Goal: Information Seeking & Learning: Learn about a topic

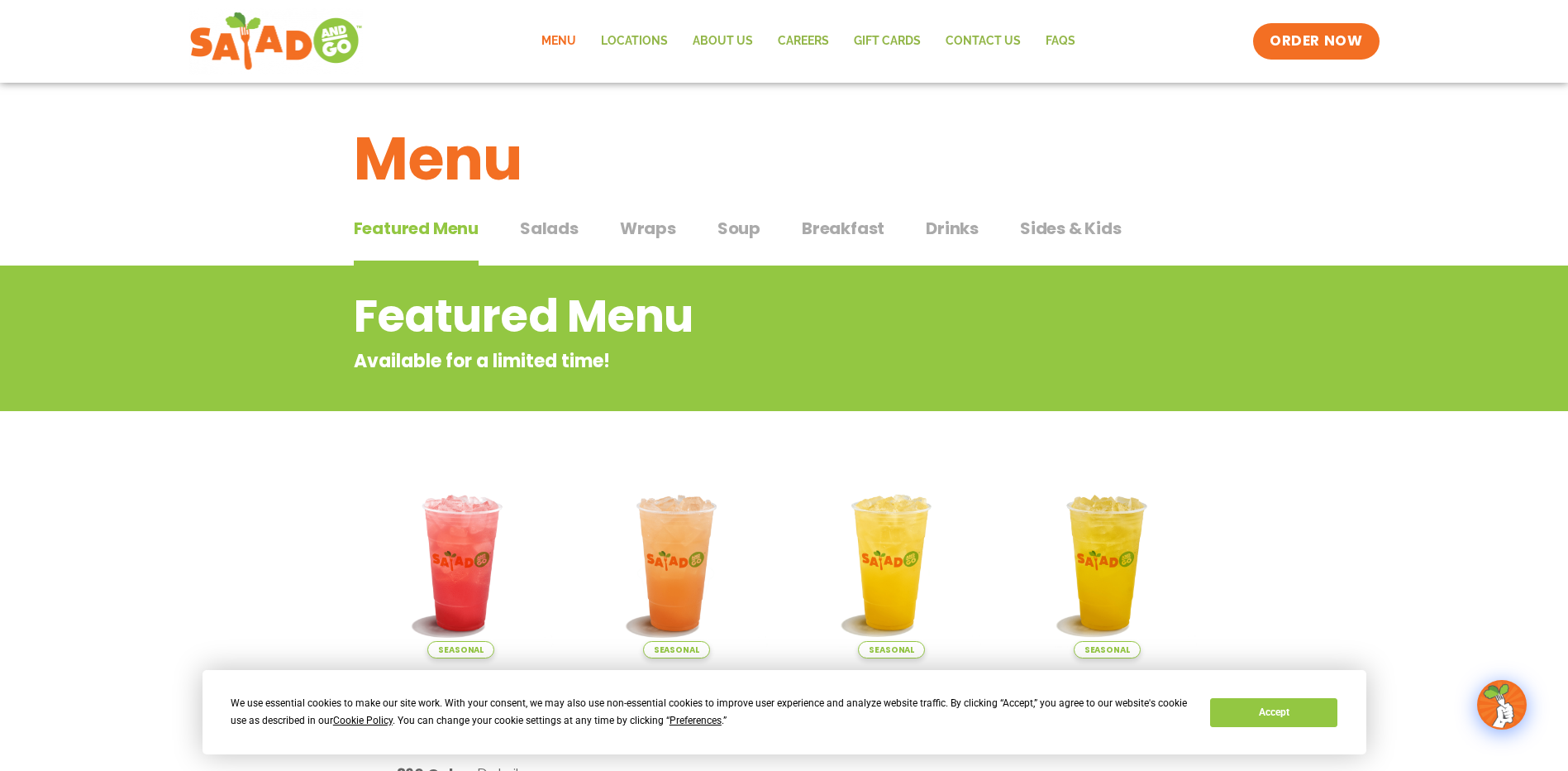
click at [555, 230] on span "Salads" at bounding box center [549, 228] width 59 height 25
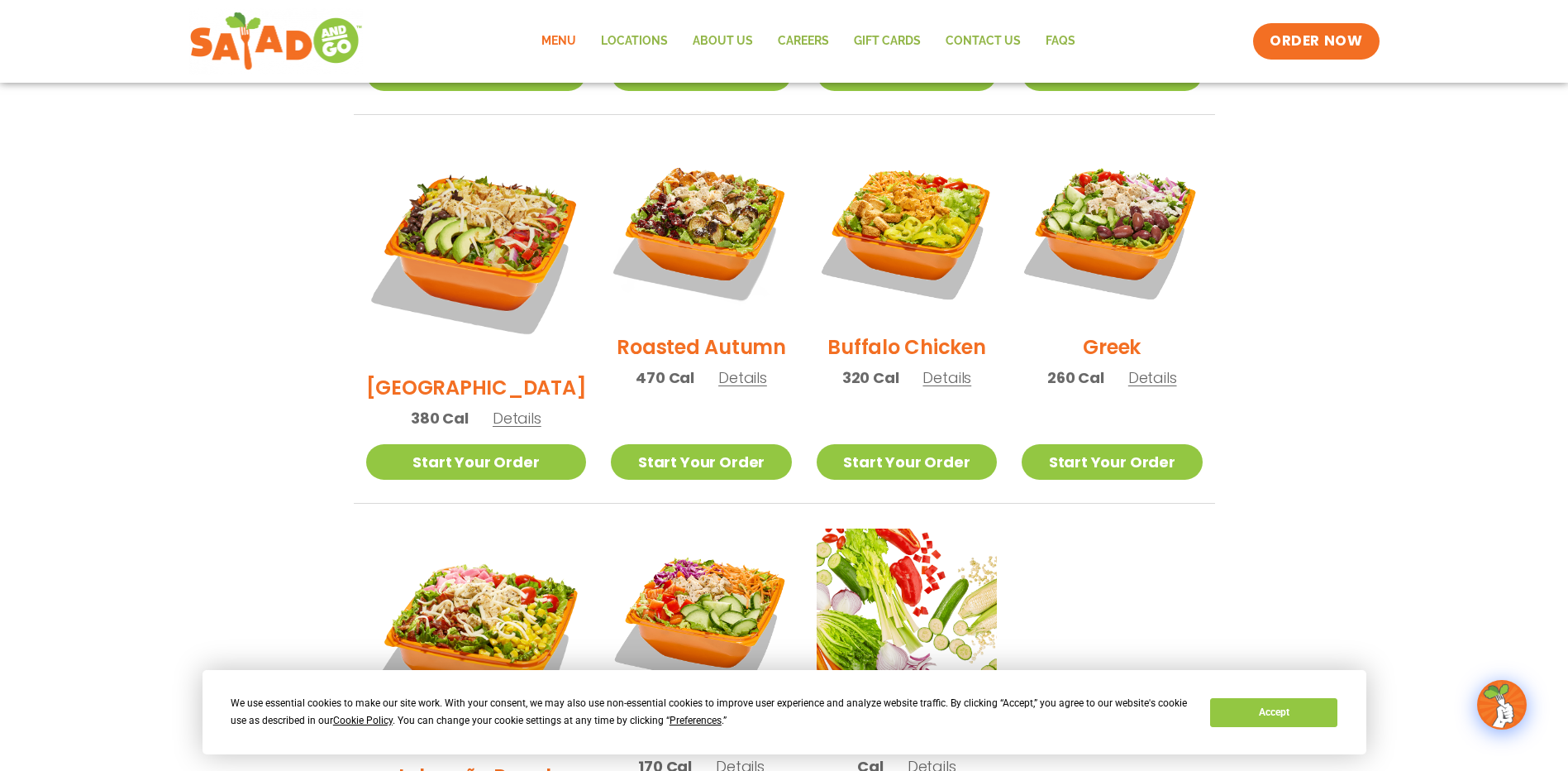
scroll to position [579, 0]
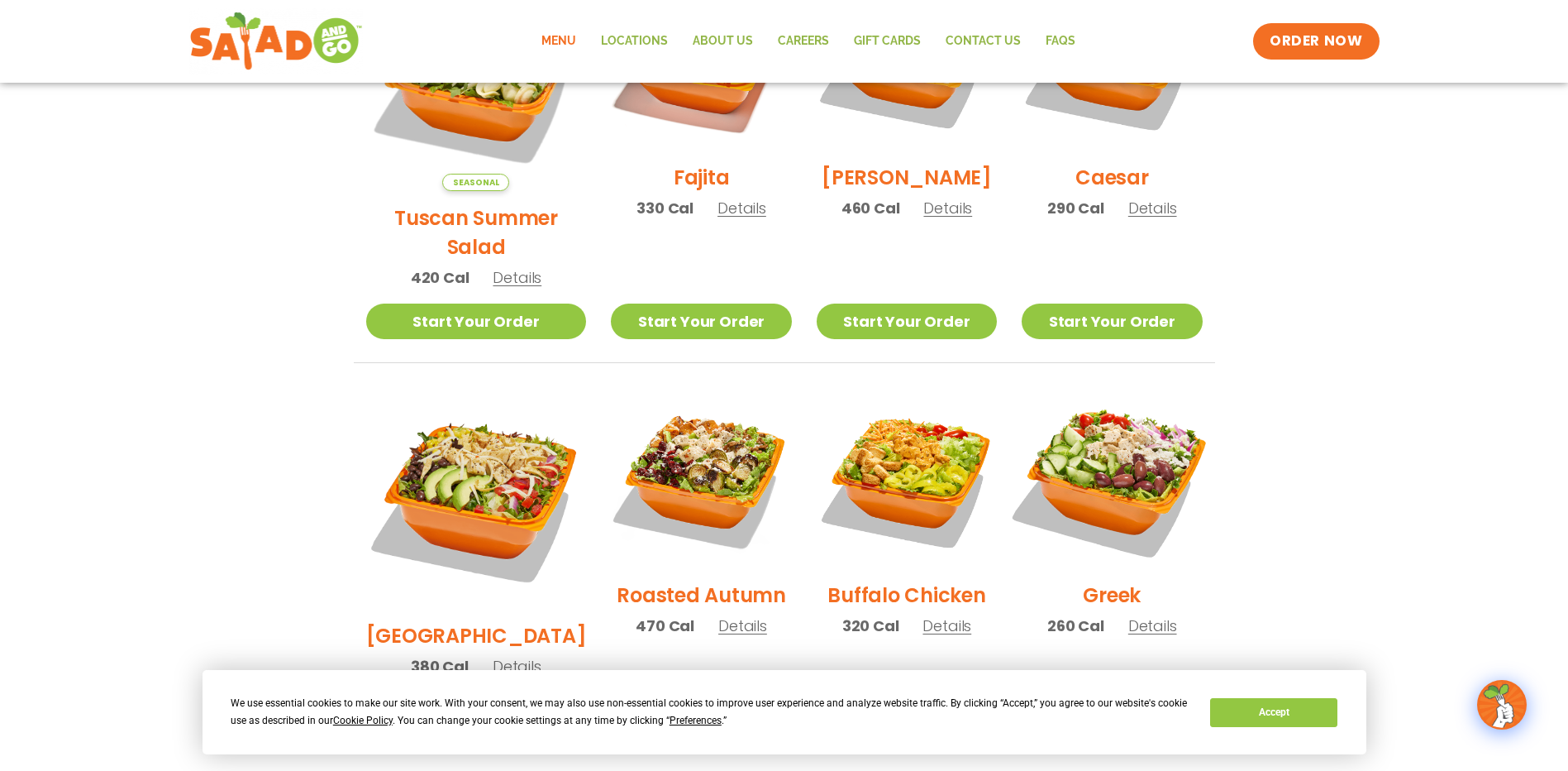
click at [1102, 460] on img at bounding box center [1111, 477] width 211 height 212
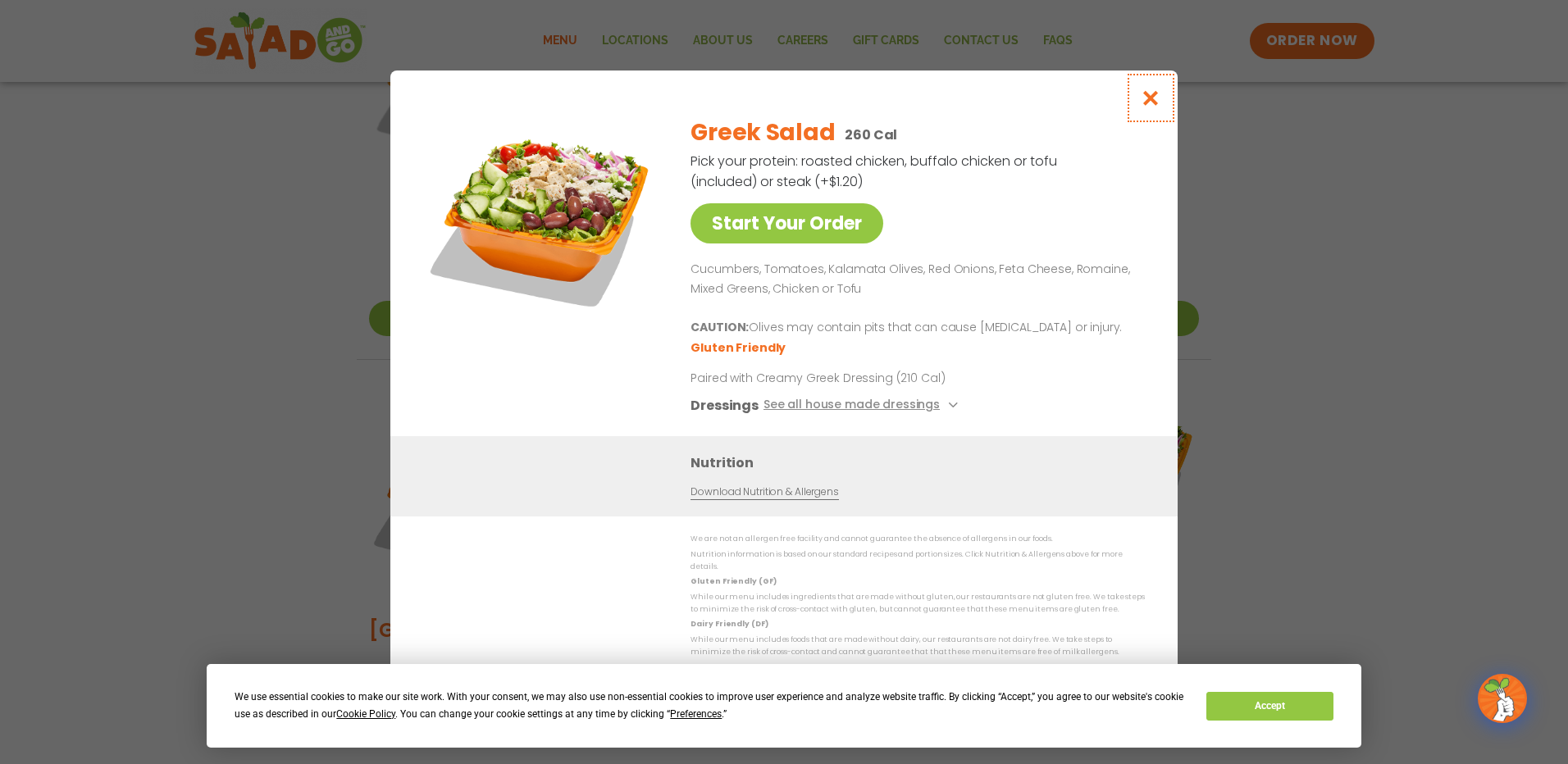
click at [1149, 106] on icon "Close modal" at bounding box center [1150, 97] width 21 height 17
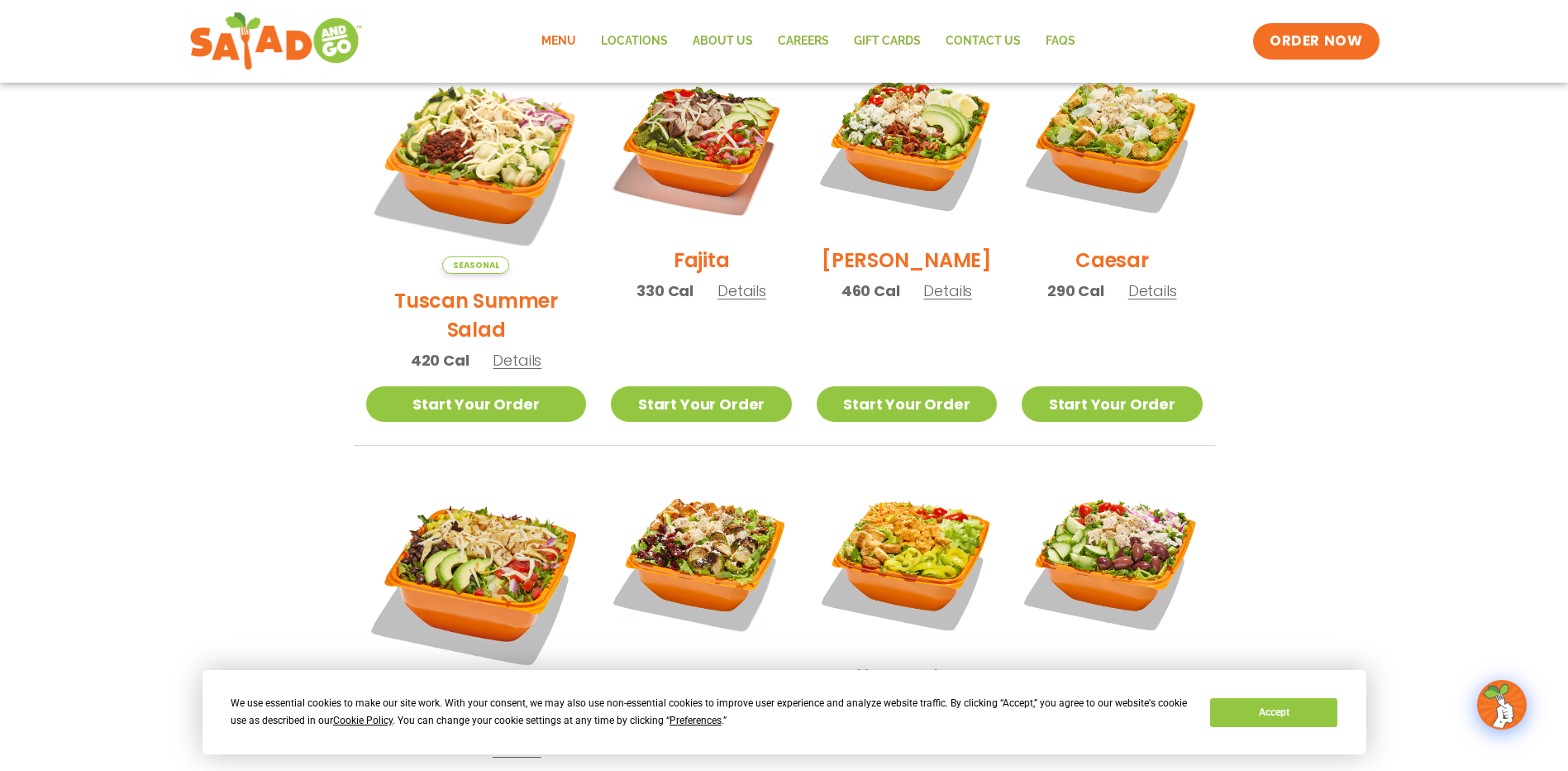
scroll to position [414, 0]
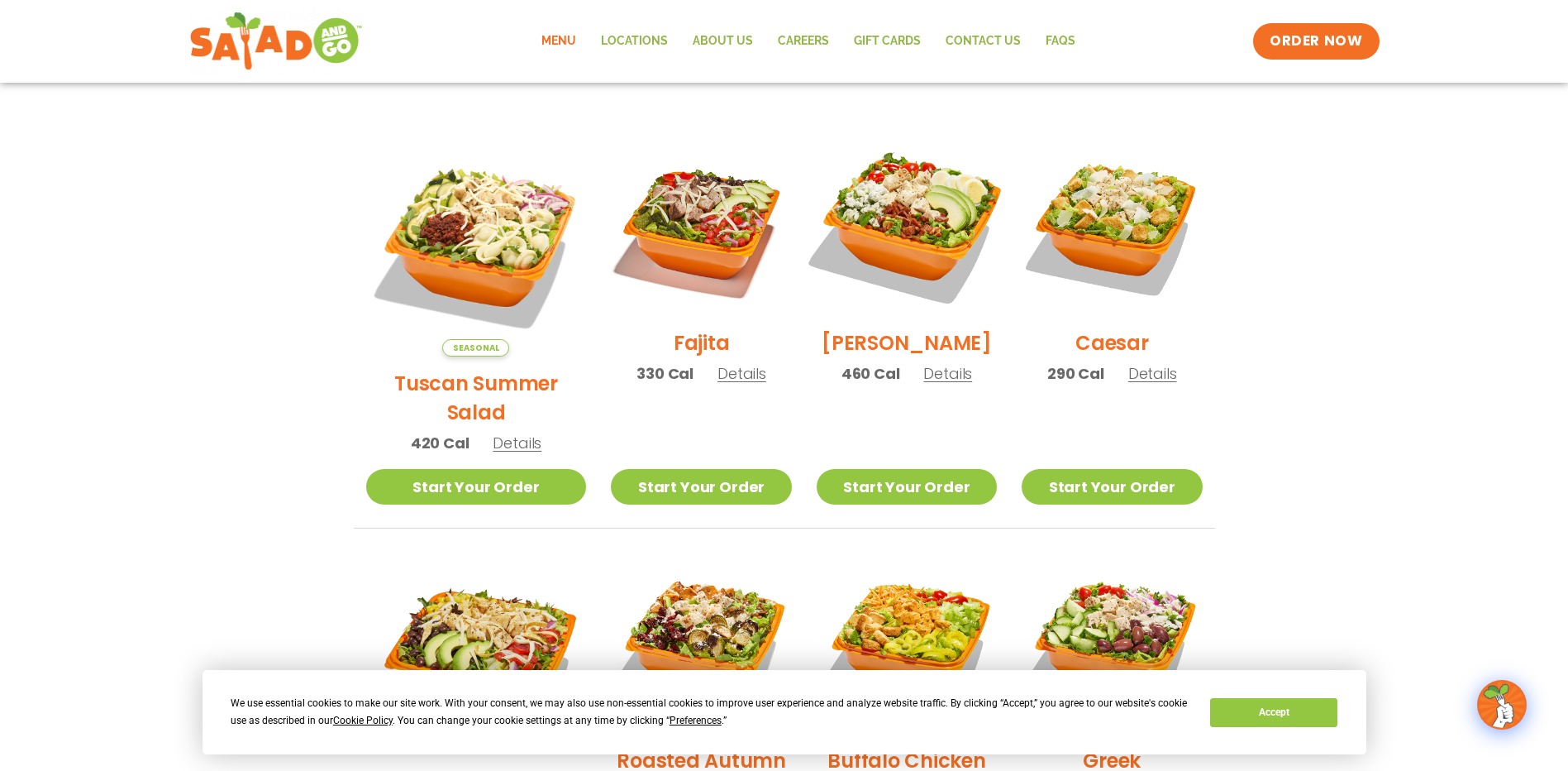
click at [917, 226] on img at bounding box center [906, 225] width 211 height 212
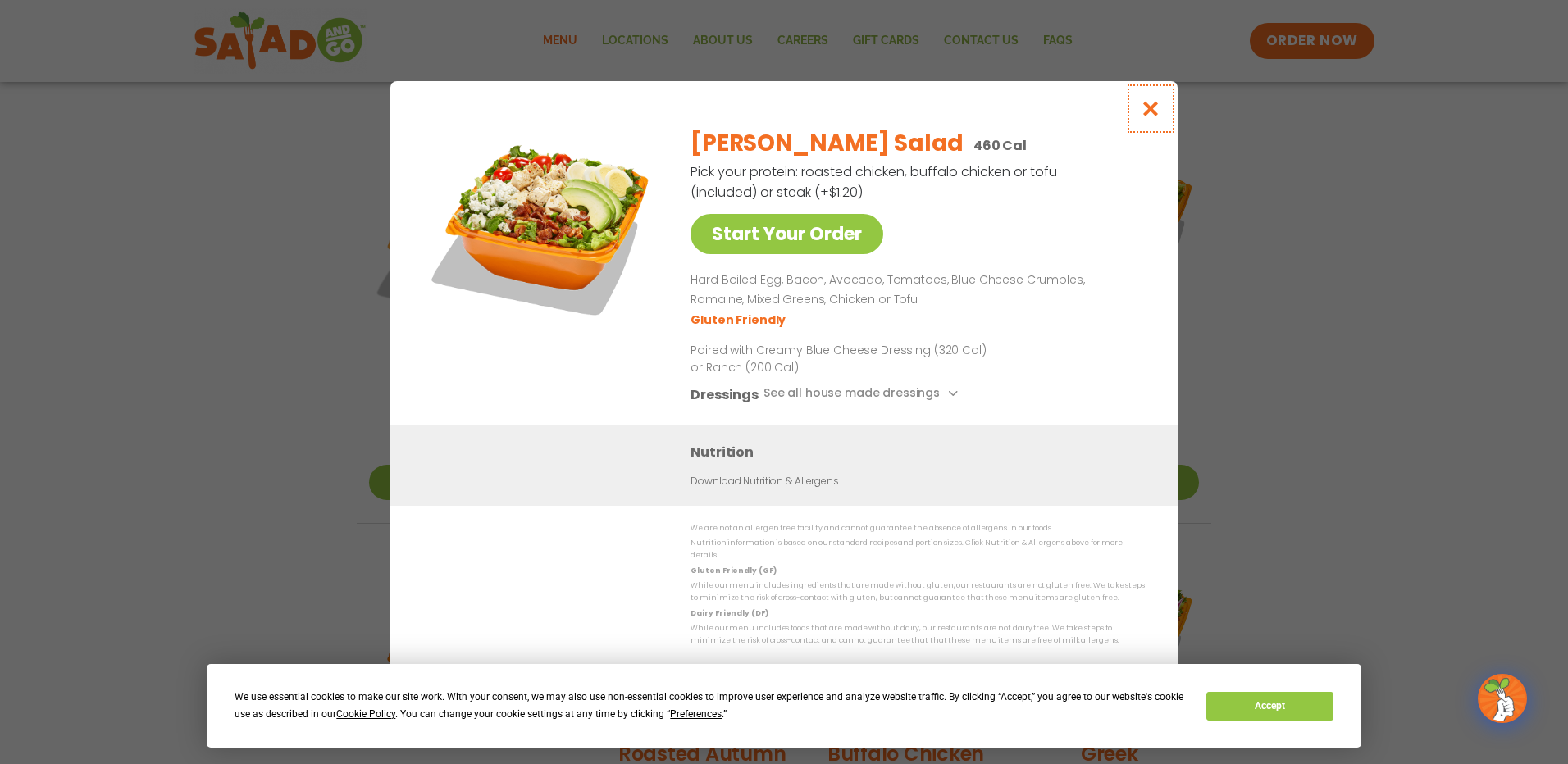
click at [1149, 115] on icon "Close modal" at bounding box center [1150, 108] width 21 height 17
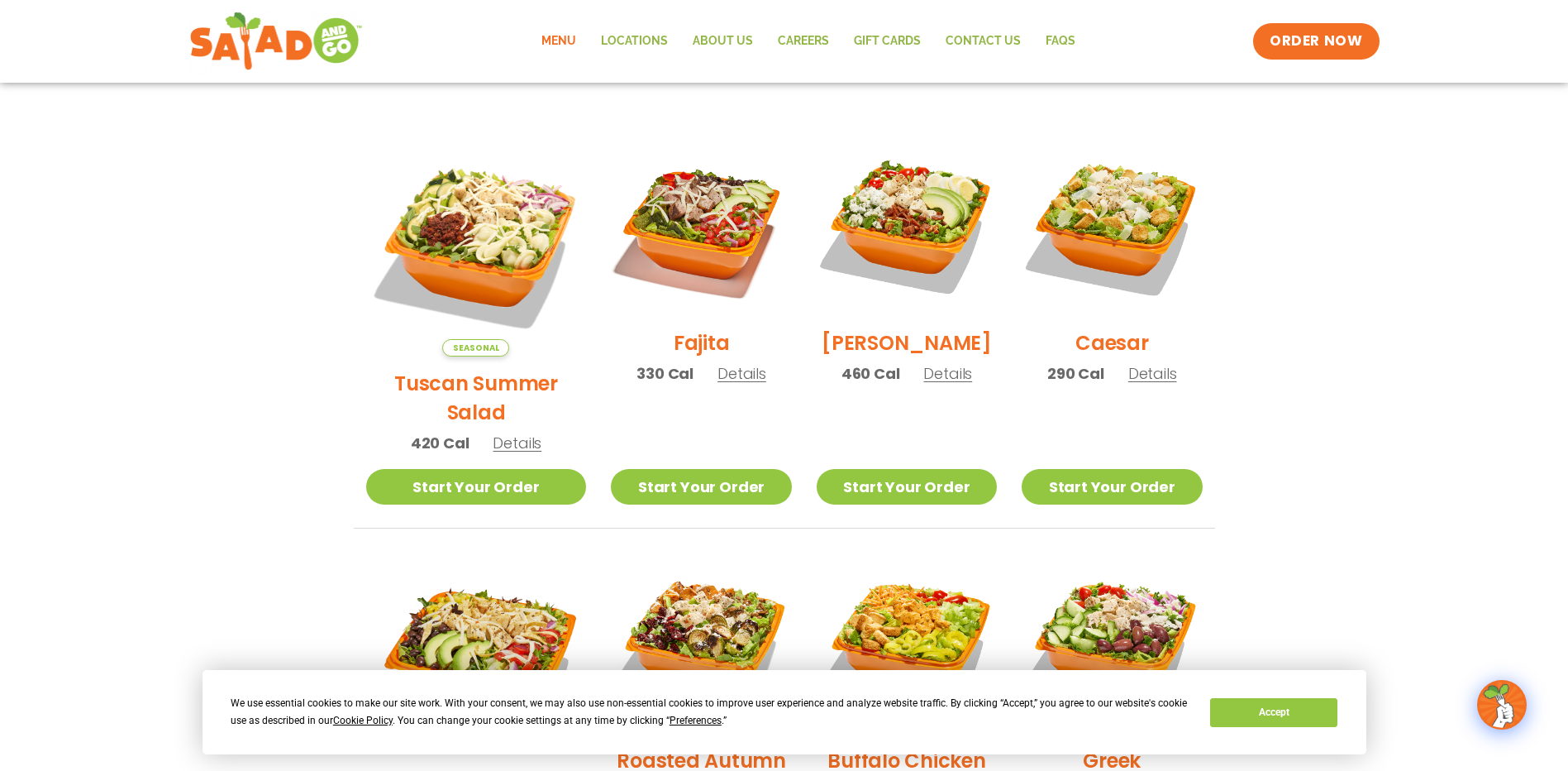
click at [566, 38] on link "Menu" at bounding box center [558, 41] width 59 height 38
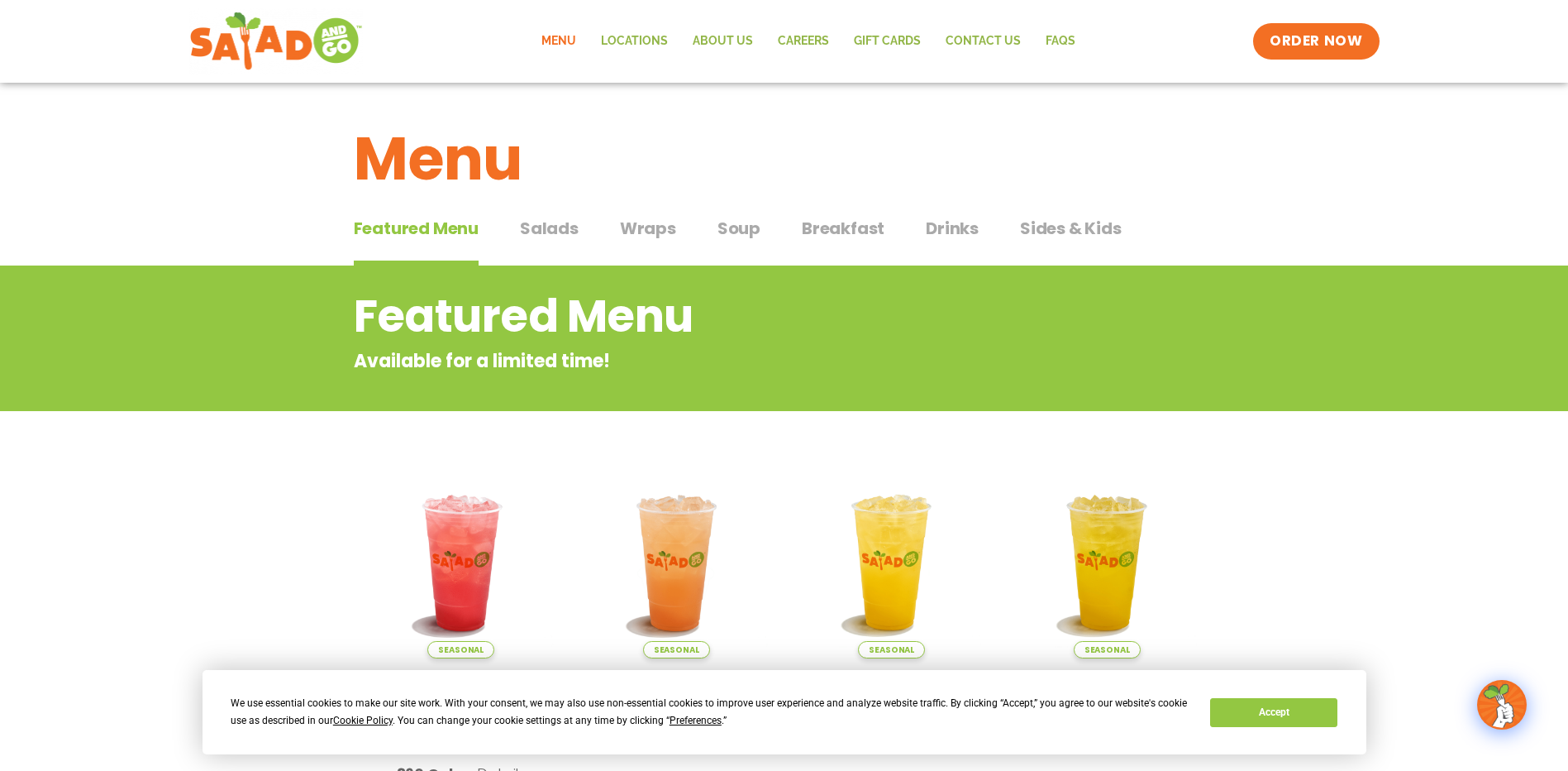
click at [556, 235] on span "Salads" at bounding box center [549, 228] width 59 height 25
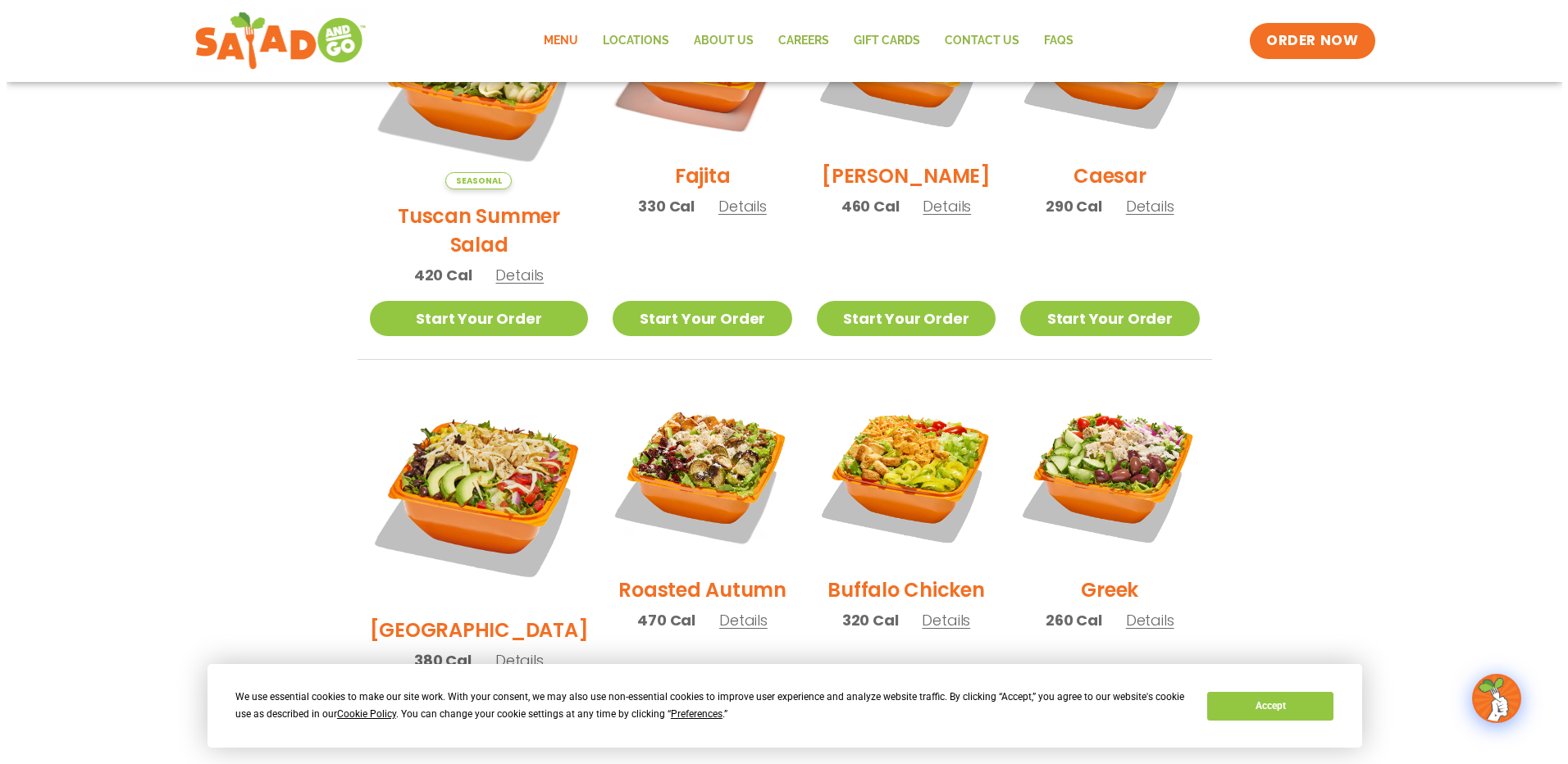
scroll to position [246, 0]
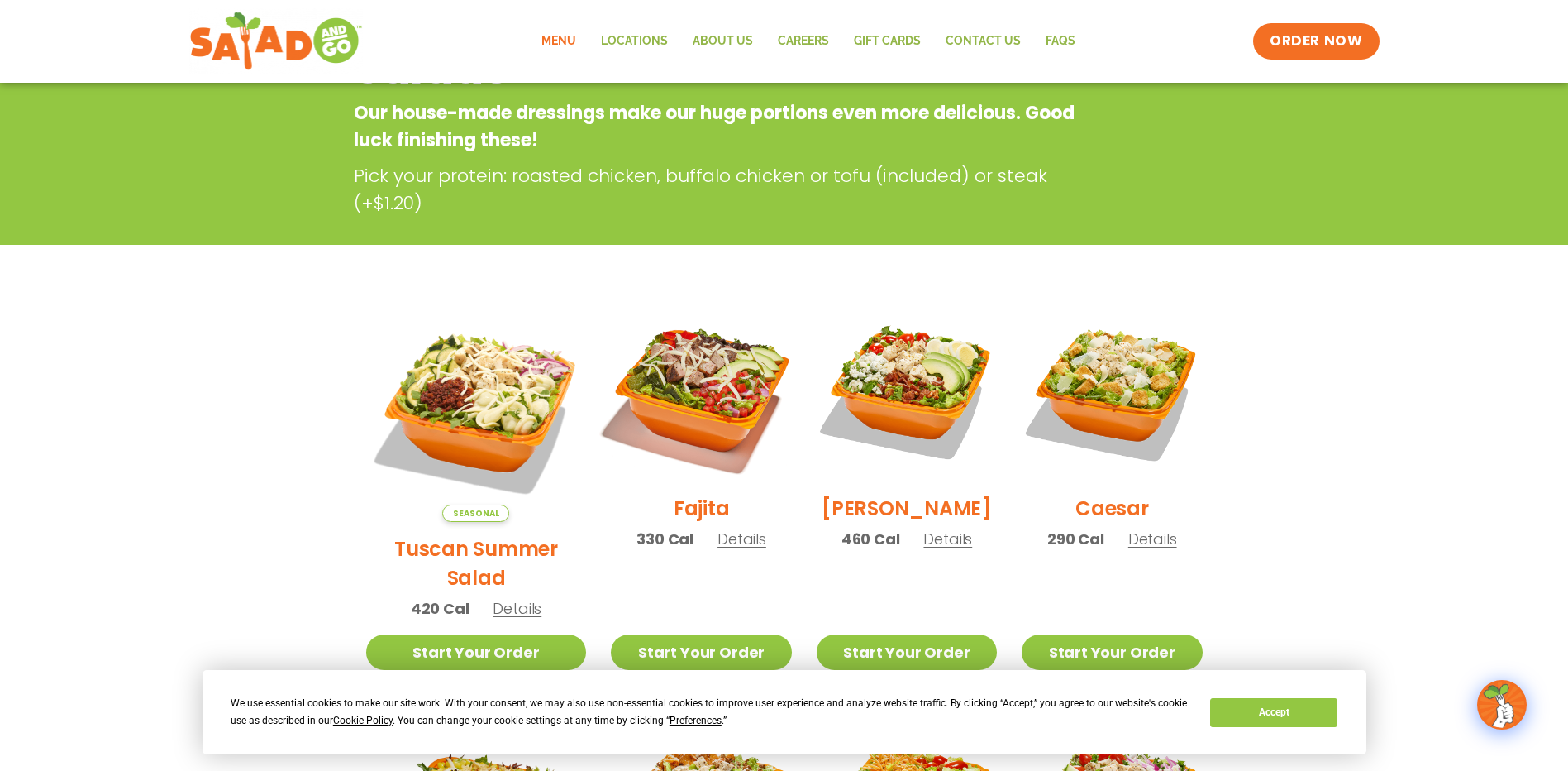
click at [667, 387] on img at bounding box center [700, 391] width 211 height 212
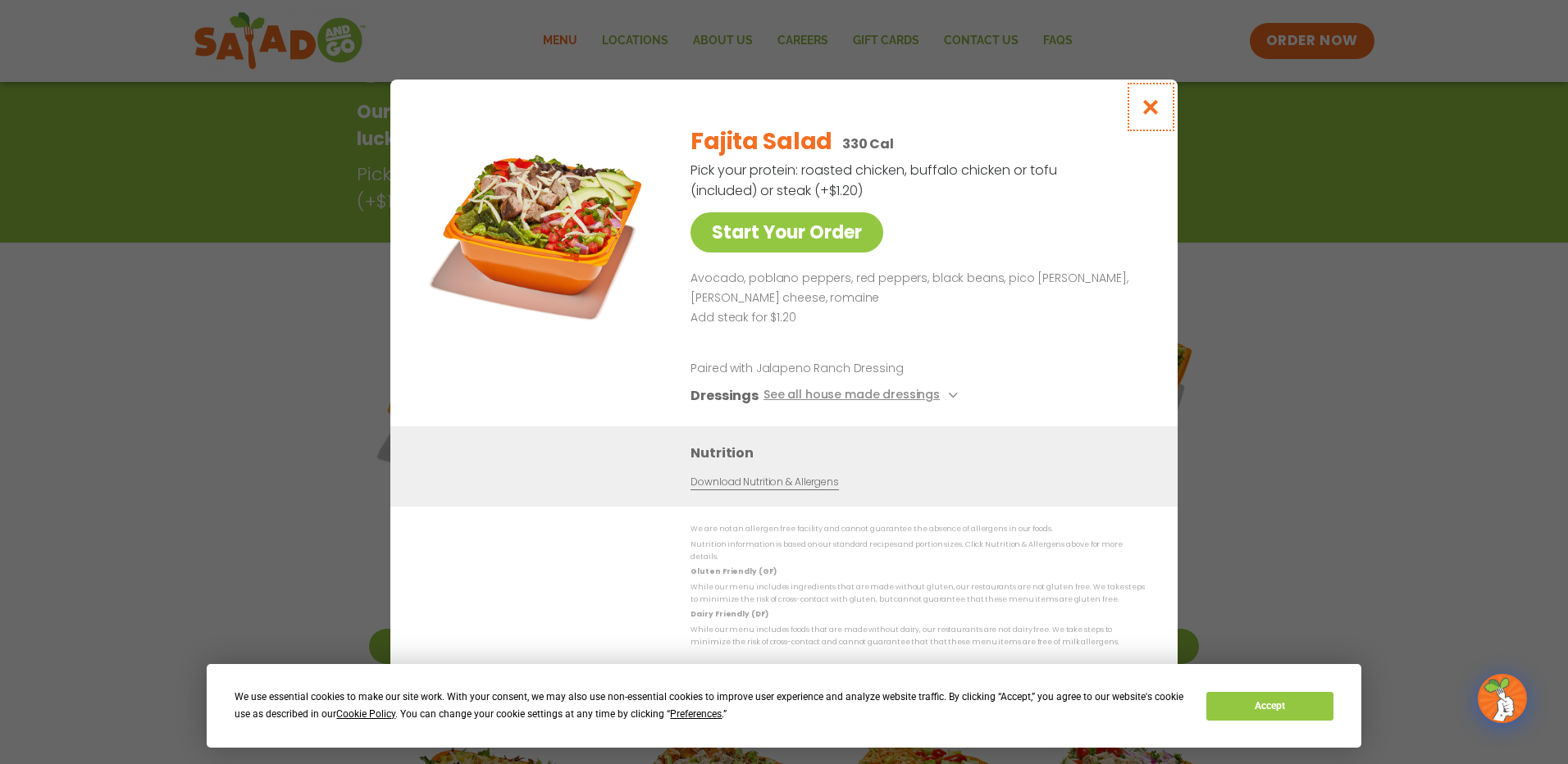
click at [1148, 113] on icon "Close modal" at bounding box center [1150, 106] width 21 height 17
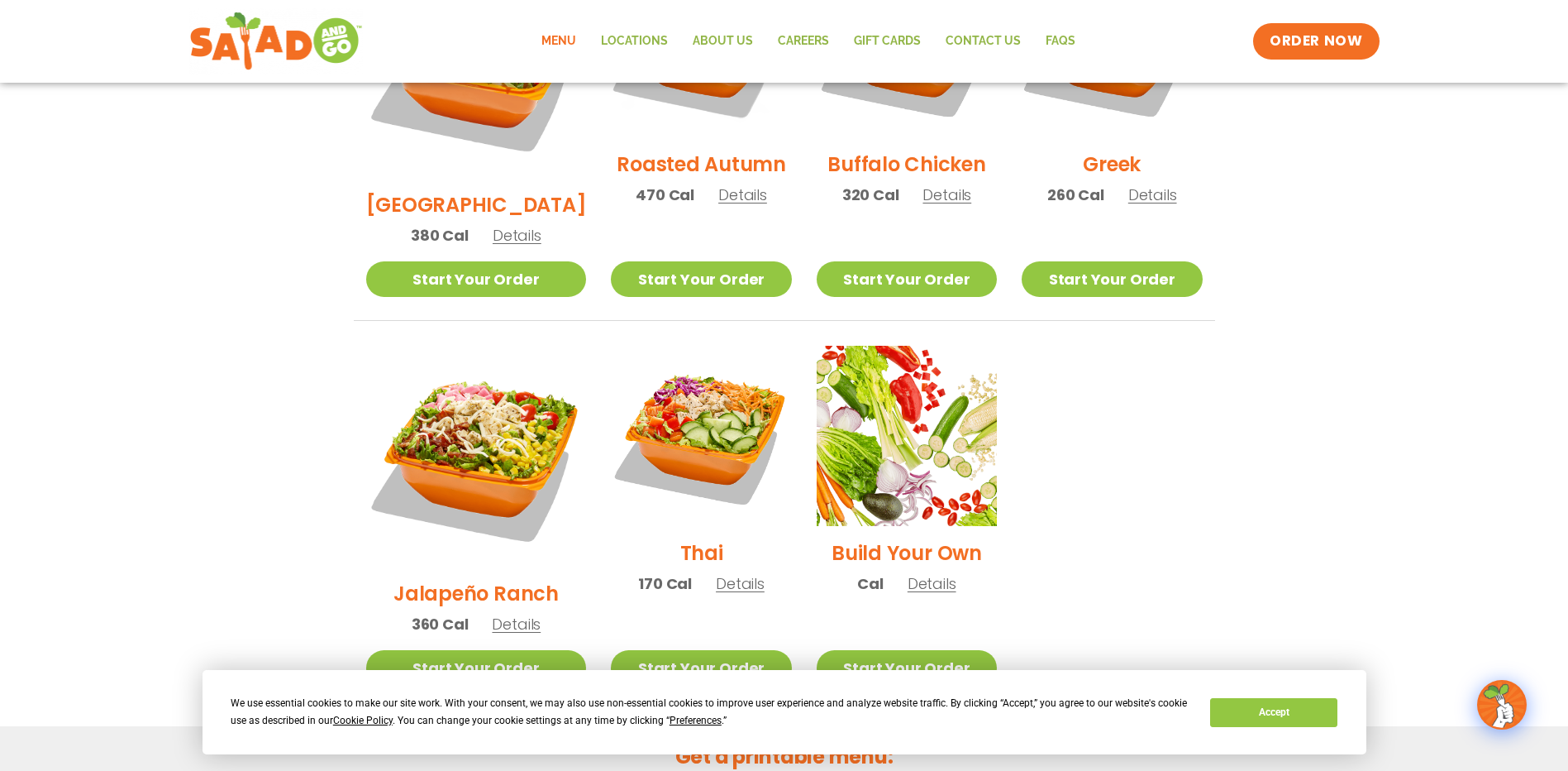
scroll to position [679, 0]
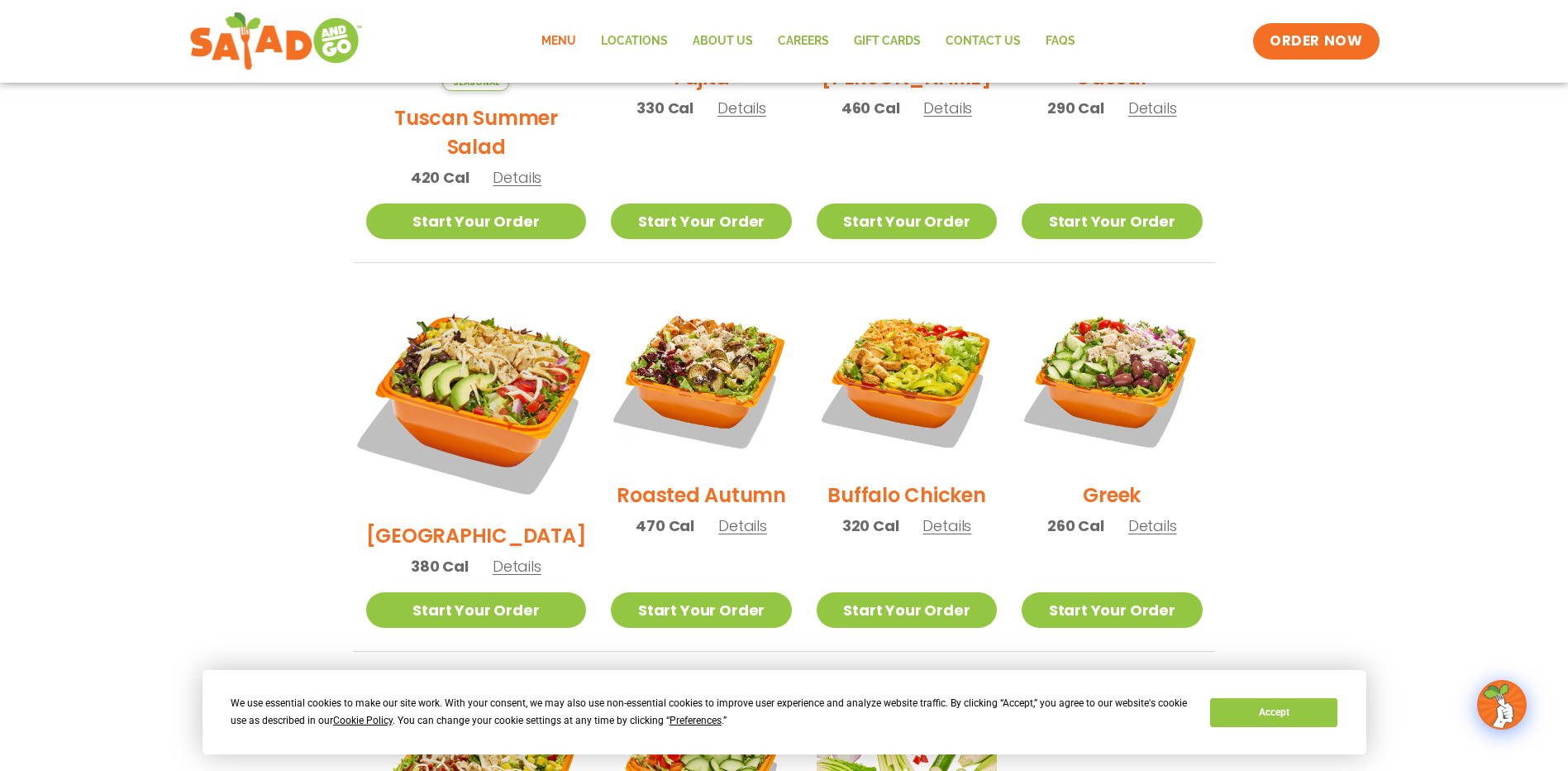
click at [449, 338] on img at bounding box center [475, 398] width 259 height 259
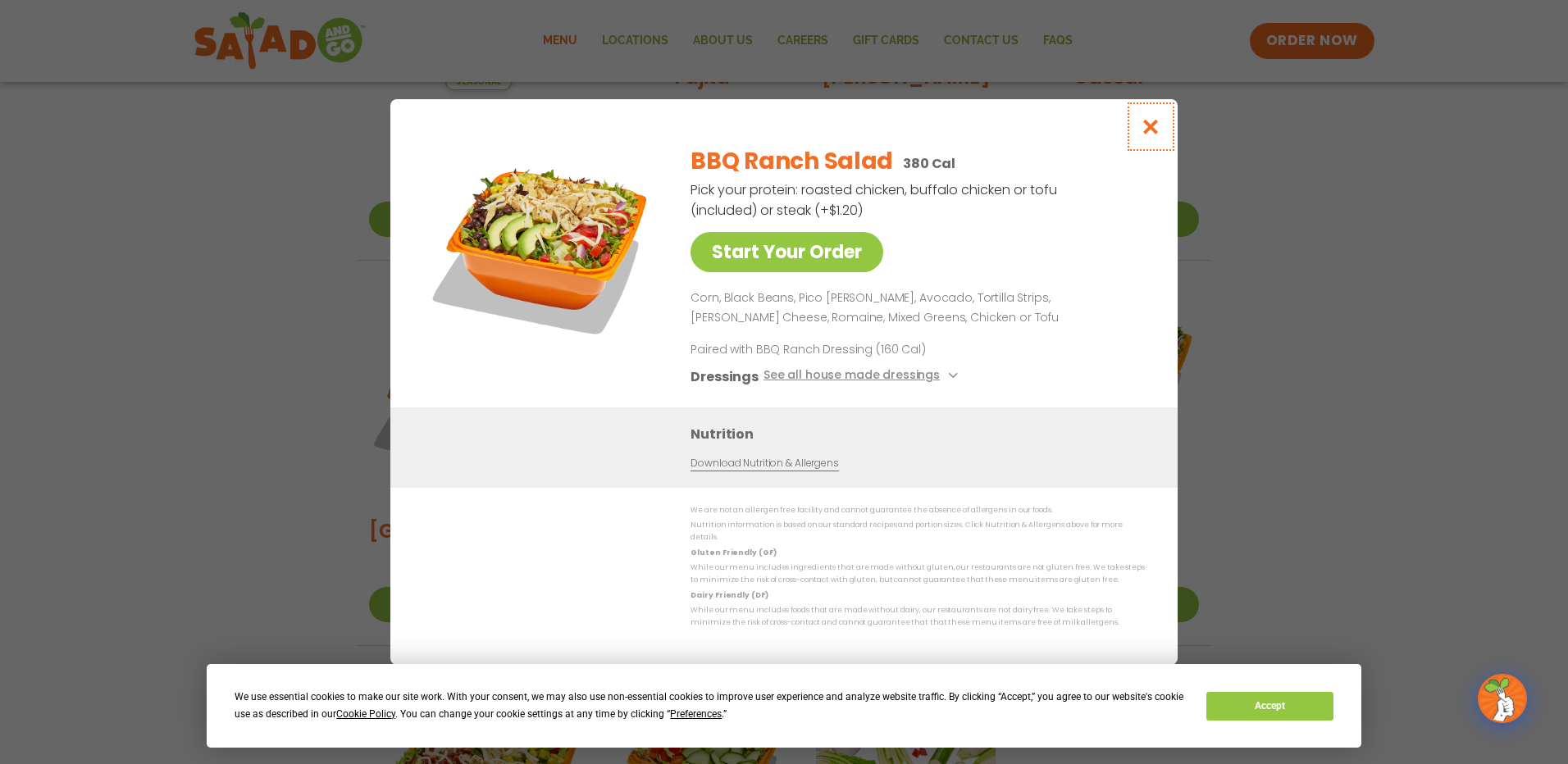
click at [1148, 132] on icon "Close modal" at bounding box center [1150, 126] width 21 height 17
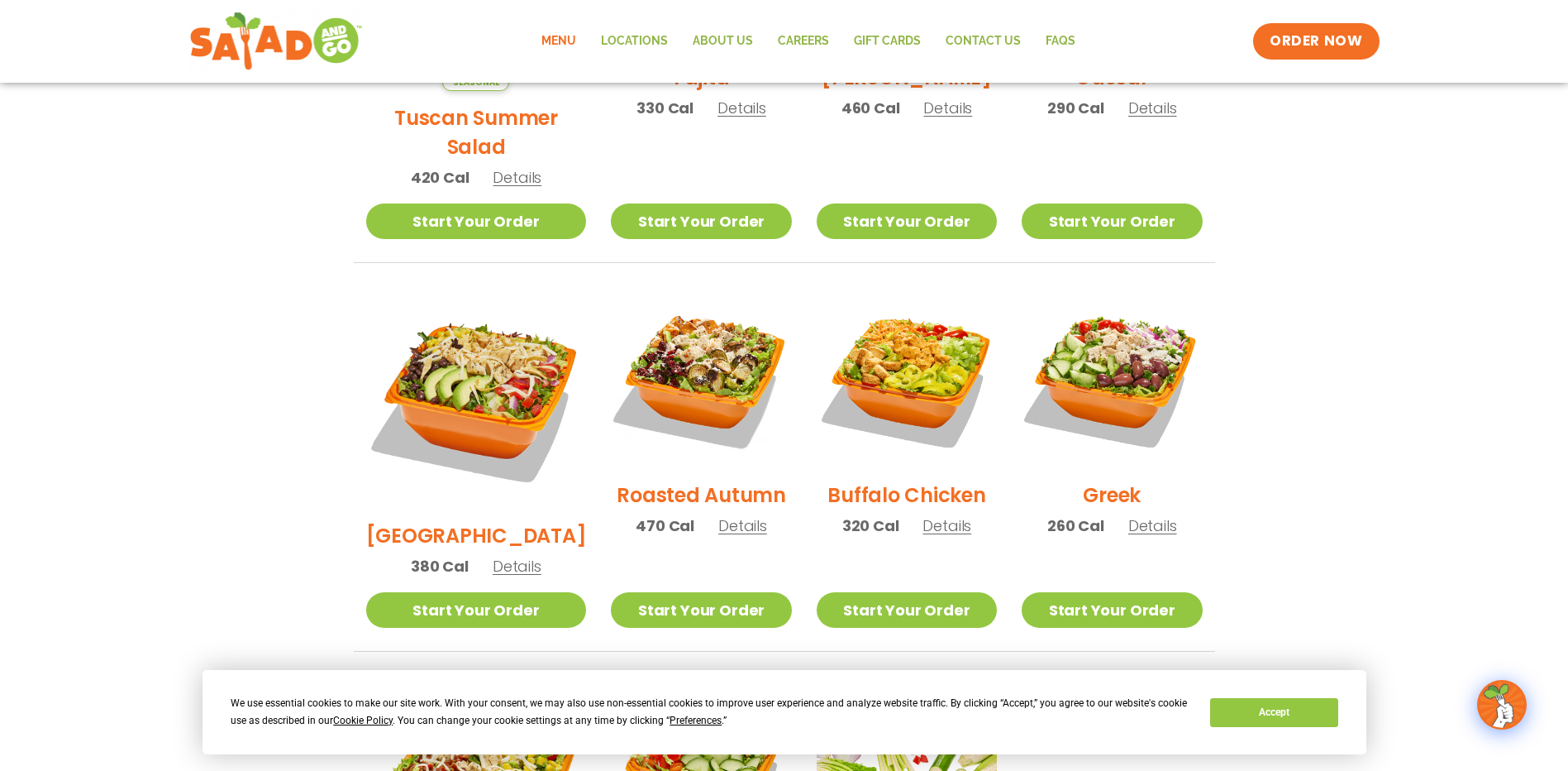
scroll to position [0, 0]
